Goal: Transaction & Acquisition: Register for event/course

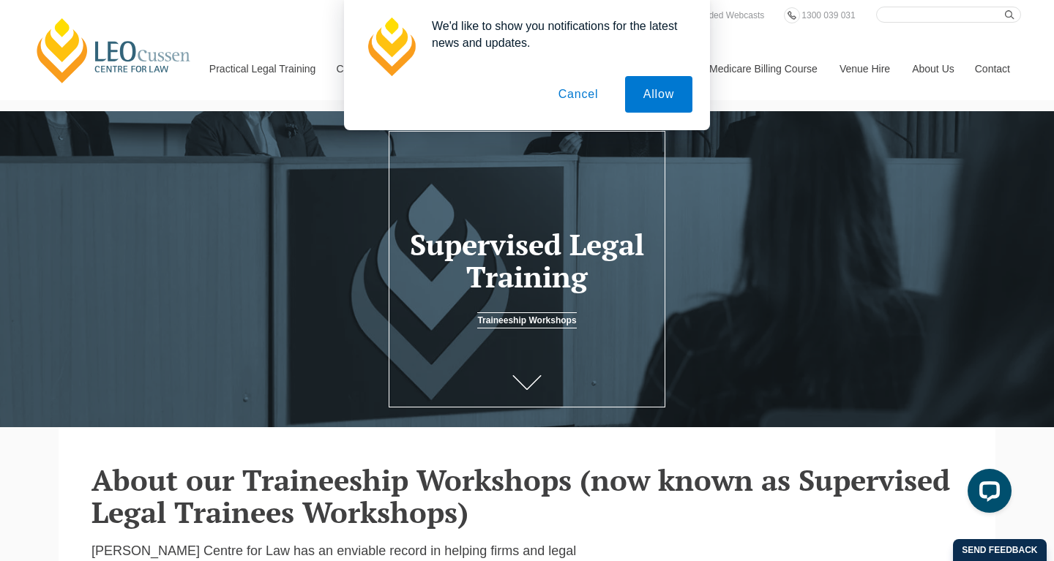
click at [571, 88] on button "Cancel" at bounding box center [578, 94] width 77 height 37
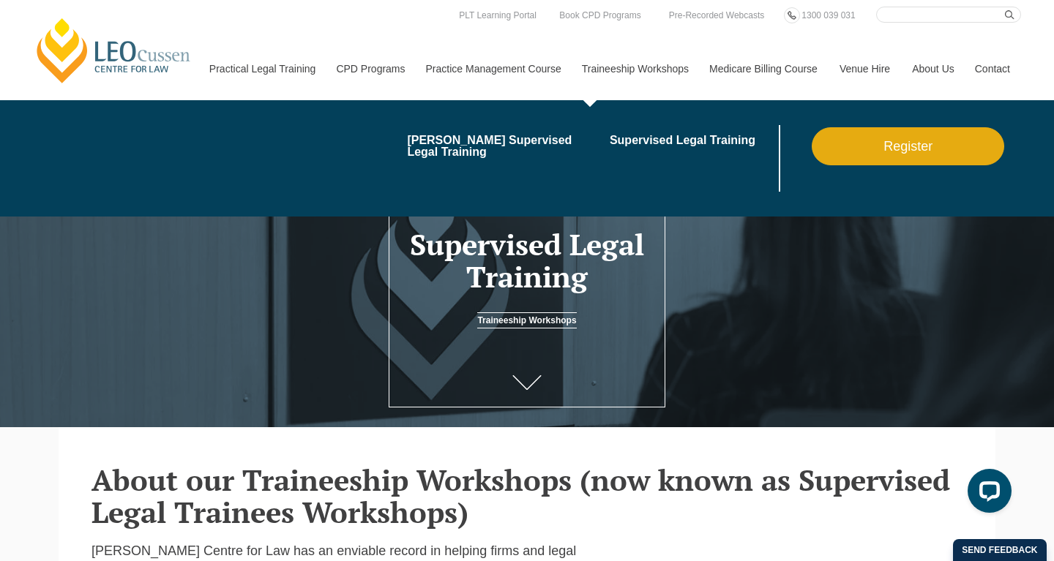
click at [855, 161] on link "Register" at bounding box center [907, 146] width 192 height 38
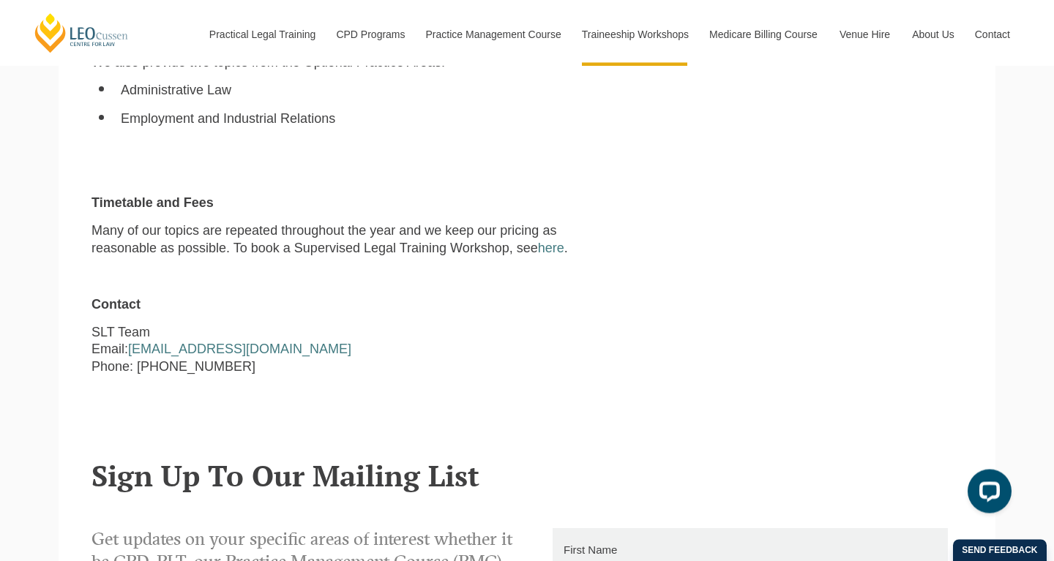
scroll to position [1355, 0]
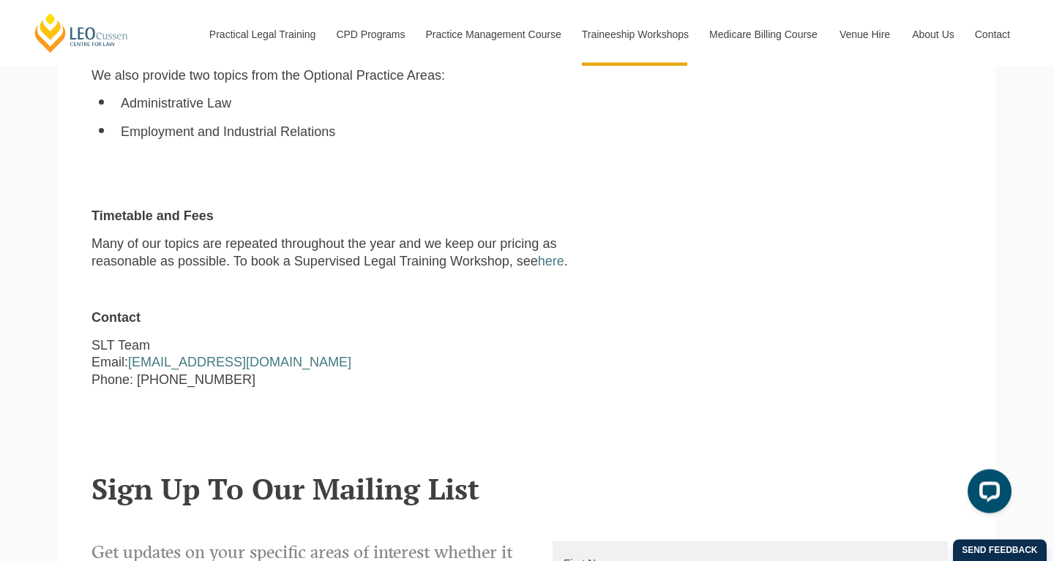
drag, startPoint x: 274, startPoint y: 330, endPoint x: 128, endPoint y: 327, distance: 146.4
click at [128, 337] on p "SLT Team Email: [EMAIL_ADDRESS][DOMAIN_NAME] Phone: [PHONE_NUMBER]" at bounding box center [340, 362] width 499 height 51
copy p "[EMAIL_ADDRESS][DOMAIN_NAME]"
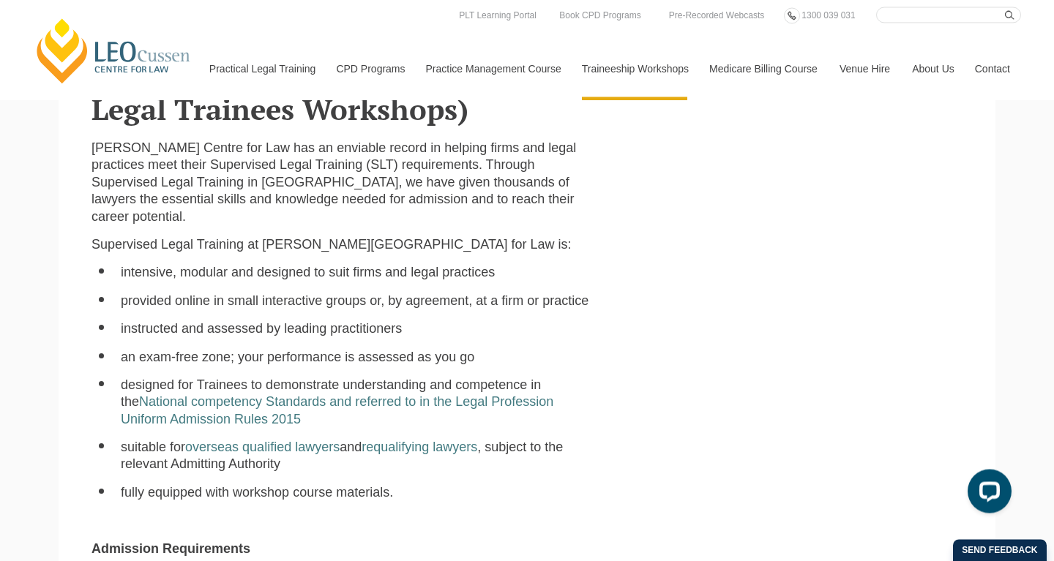
scroll to position [408, 0]
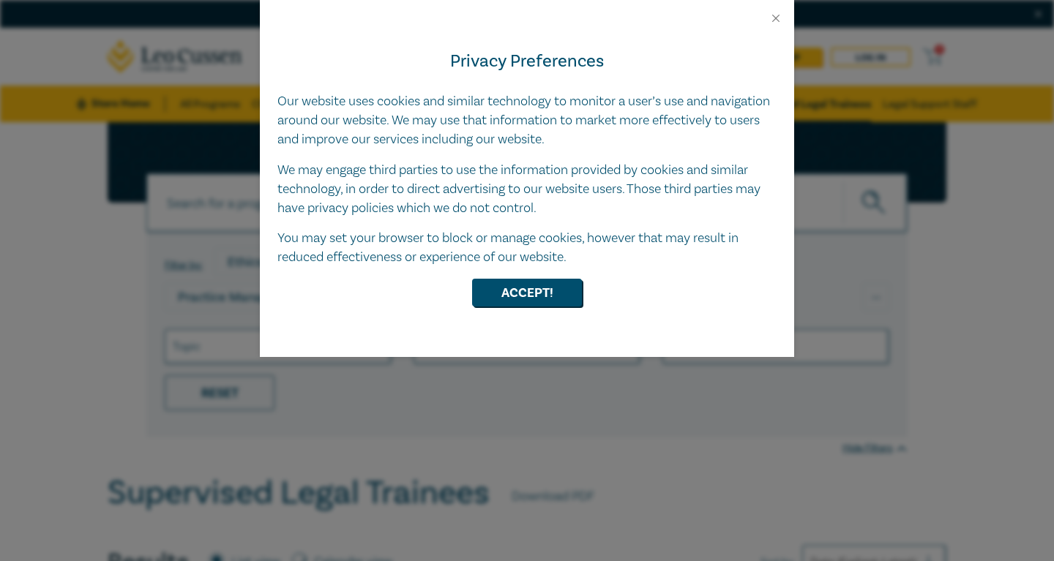
click at [775, 10] on div at bounding box center [527, 12] width 534 height 25
click at [778, 21] on button "Close" at bounding box center [775, 18] width 13 height 13
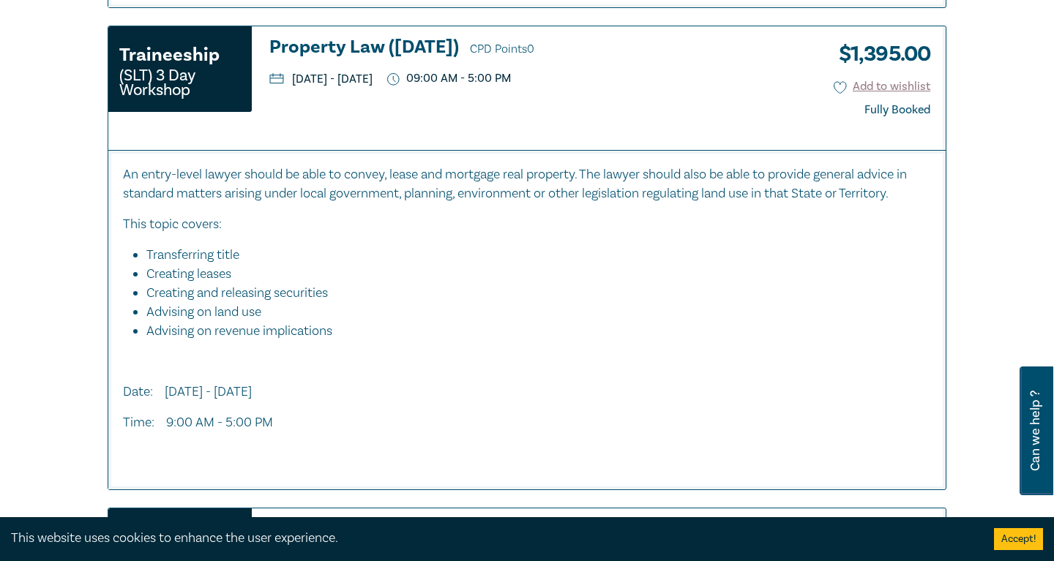
scroll to position [1551, 0]
